Goal: Information Seeking & Learning: Check status

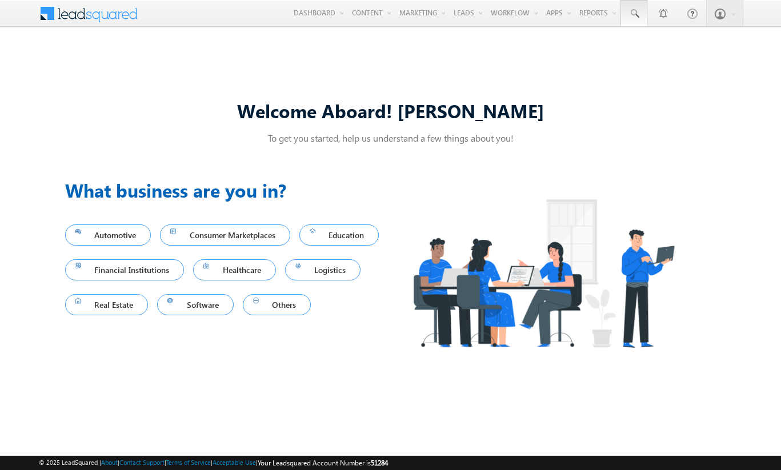
click at [634, 14] on span at bounding box center [634, 13] width 11 height 11
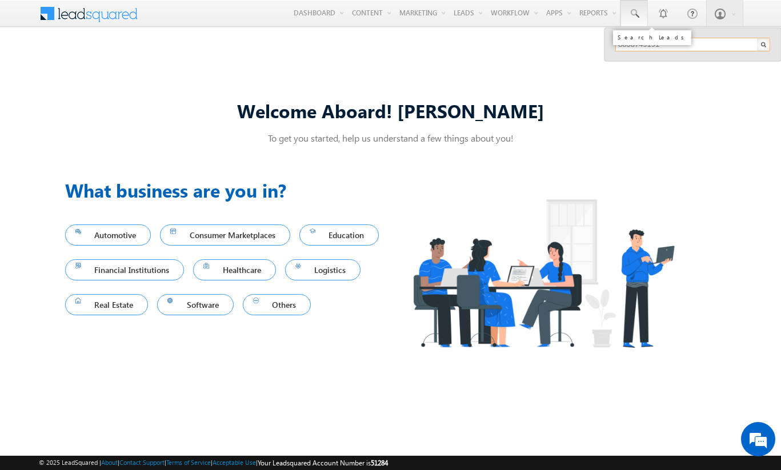
type input "8858749191"
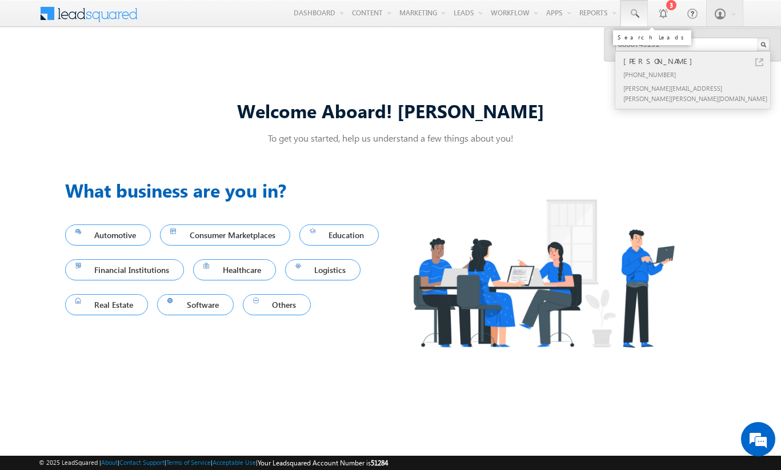
click at [698, 61] on div "[PERSON_NAME]" at bounding box center [697, 61] width 153 height 13
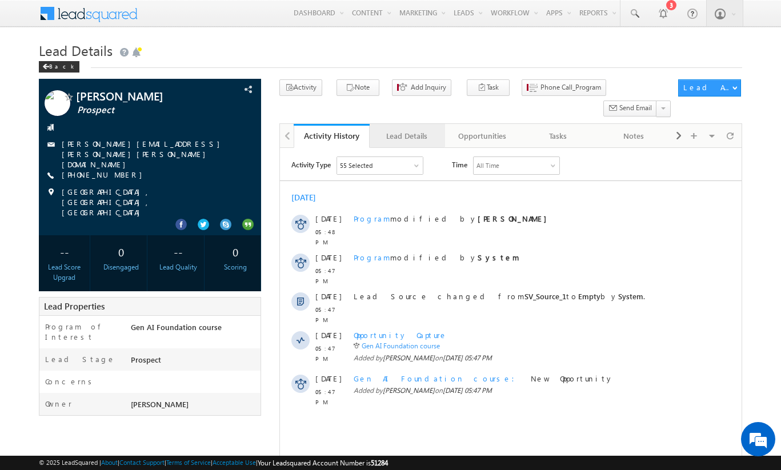
click at [406, 129] on div "Lead Details" at bounding box center [407, 136] width 56 height 14
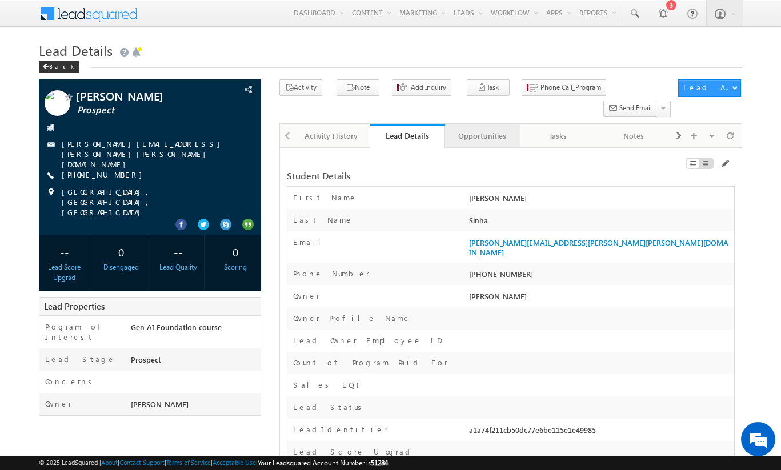
click at [482, 129] on div "Opportunities" at bounding box center [482, 136] width 56 height 14
